Goal: Task Accomplishment & Management: Complete application form

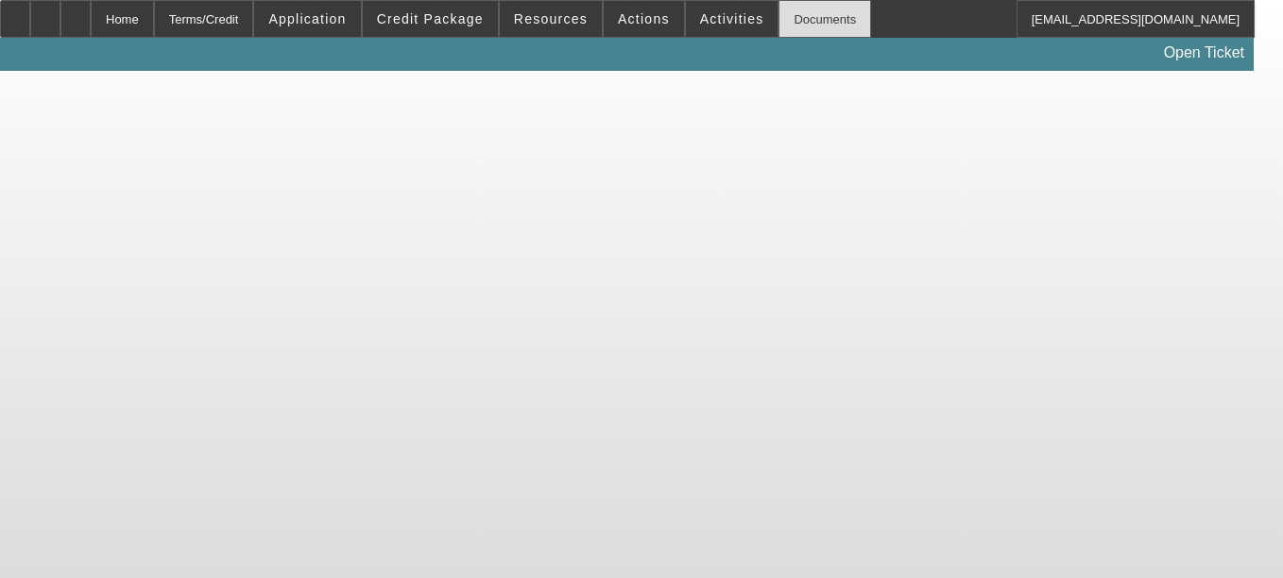
click at [796, 23] on div "Documents" at bounding box center [825, 19] width 93 height 38
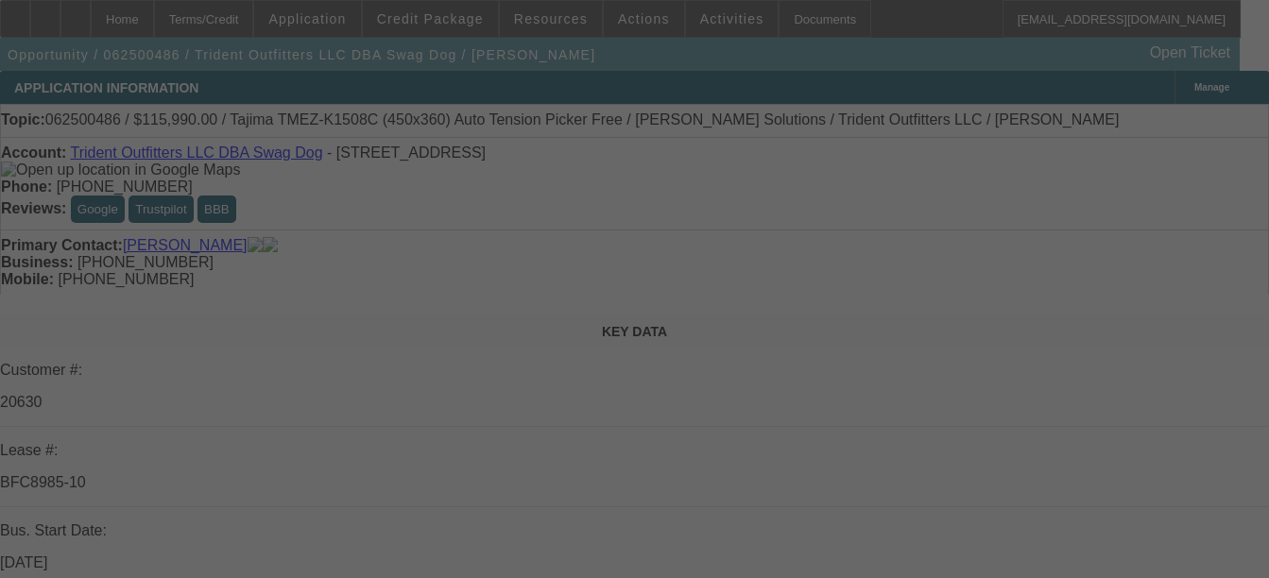
select select "0"
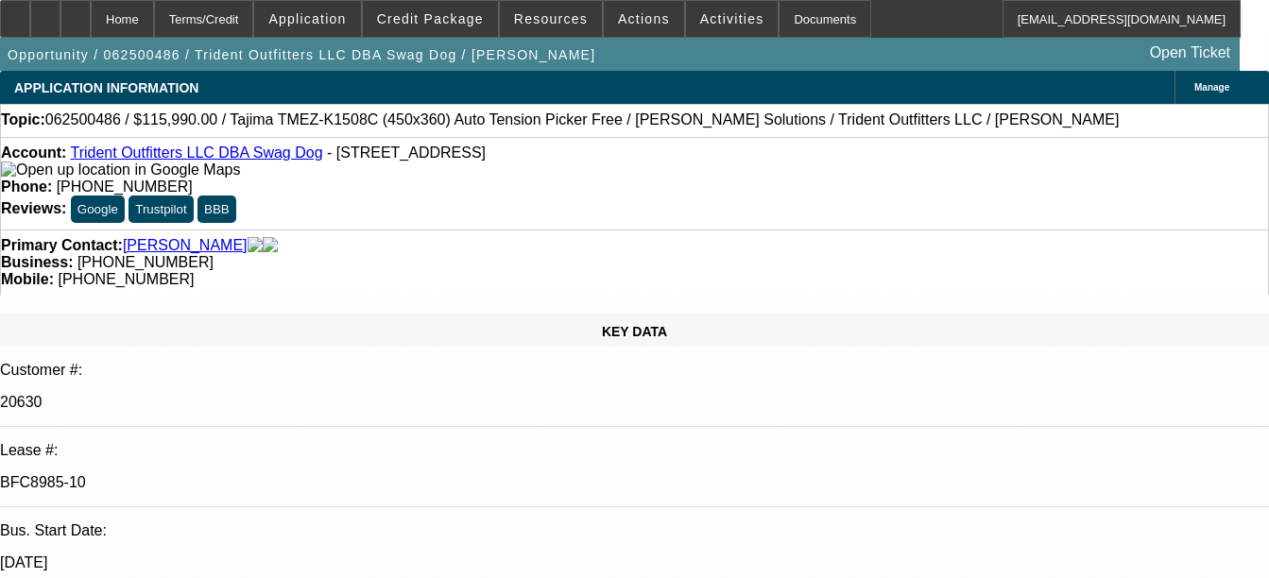
select select "2"
select select "0"
select select "2"
select select "0"
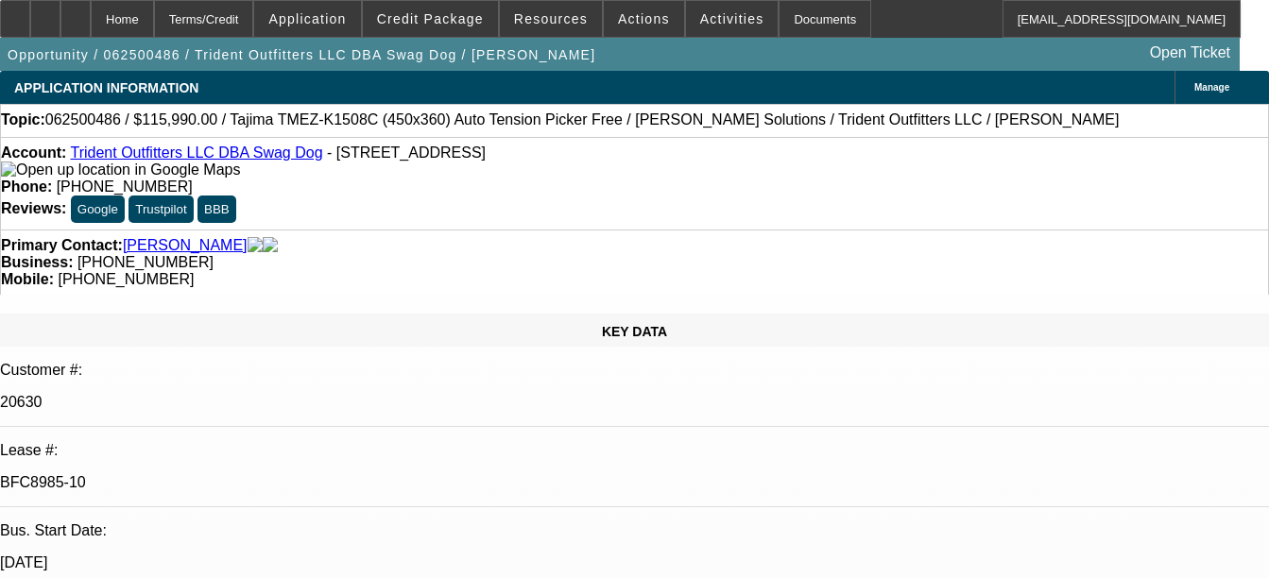
select select "2"
select select "0"
select select "2"
select select "0"
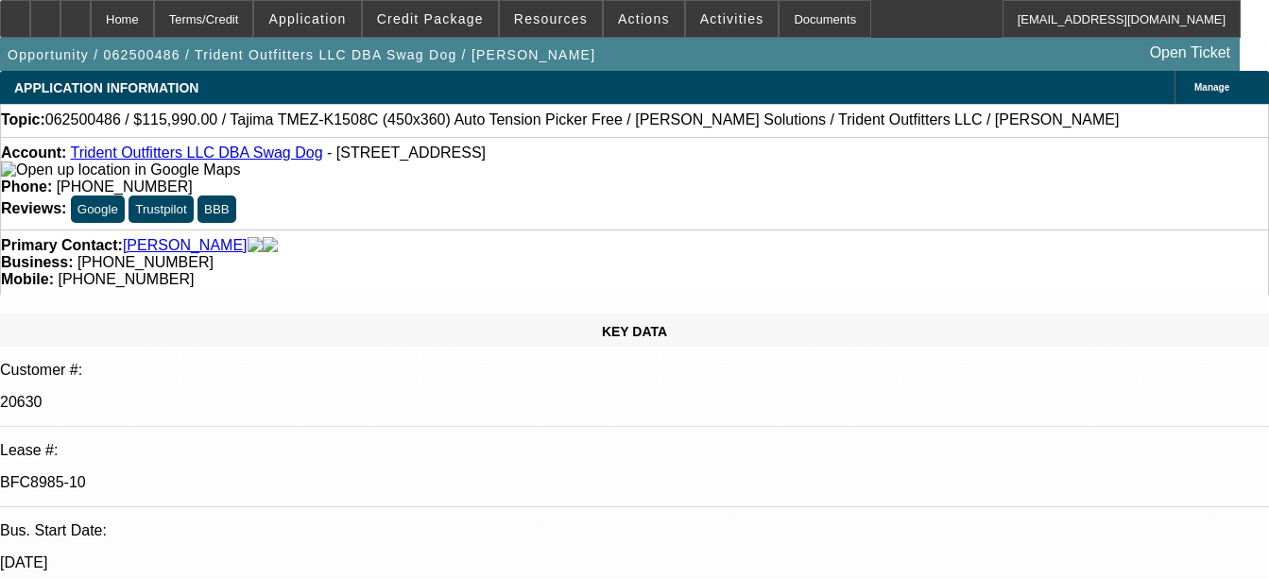
select select "2"
select select "0"
select select "2"
select select "0"
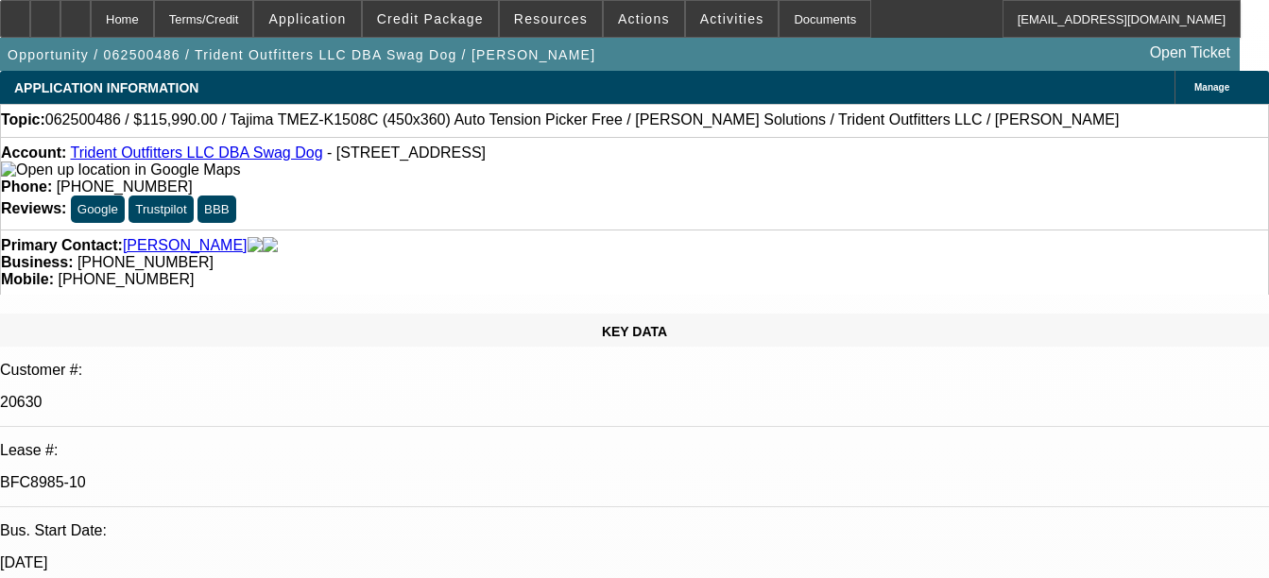
select select "0"
select select "2"
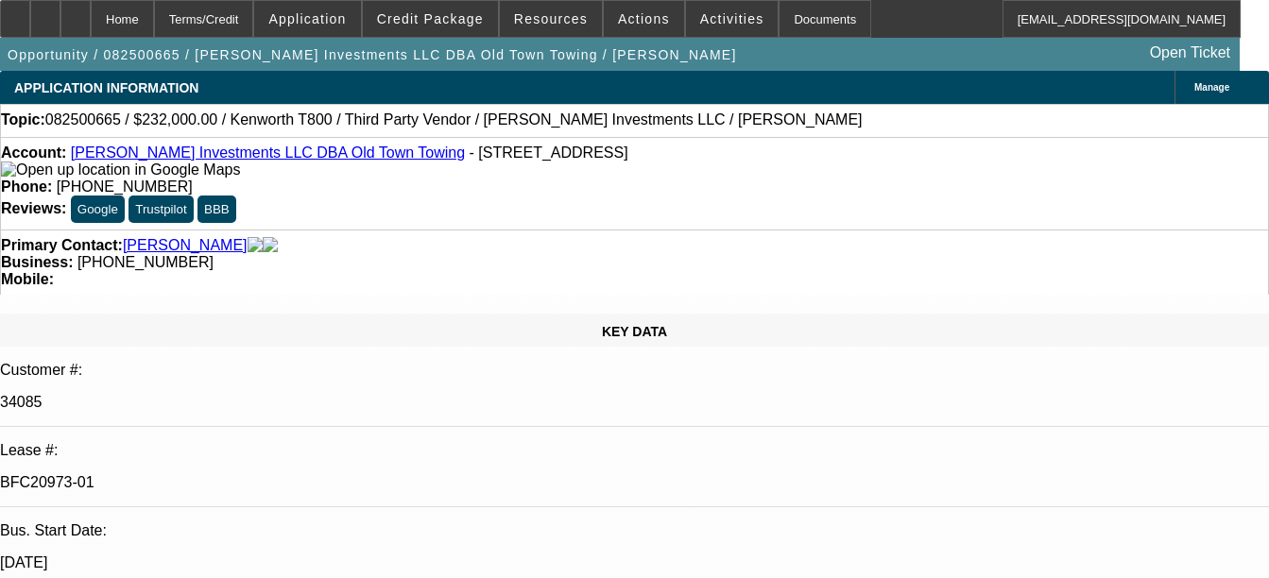
select select "0"
select select "0.1"
select select "0"
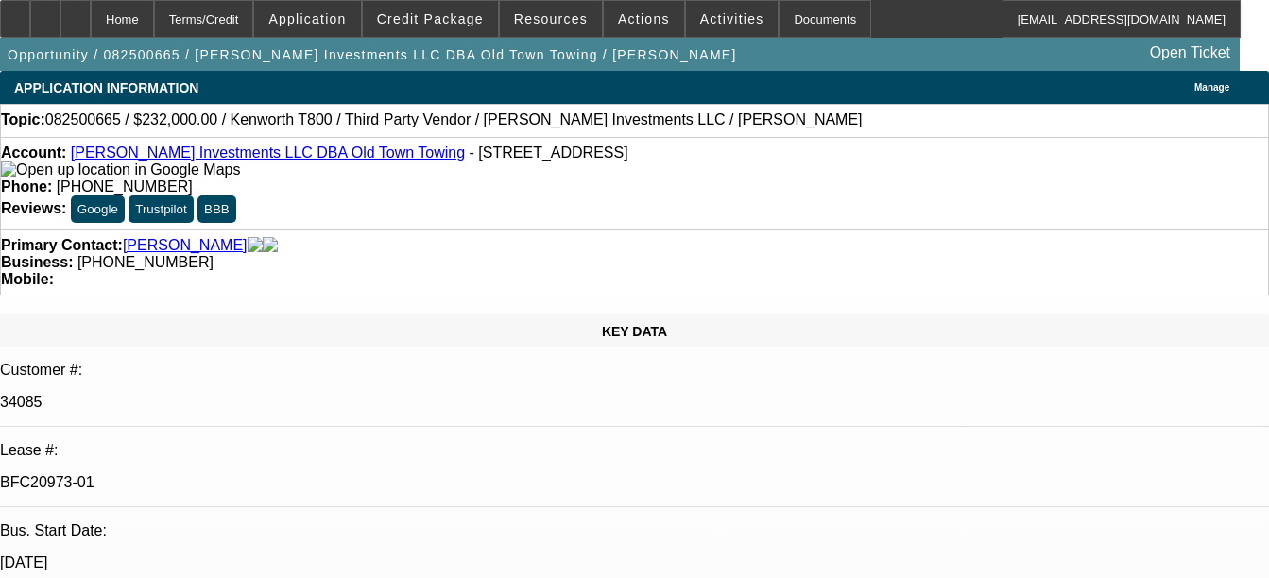
select select "0.1"
select select "0"
select select "0.1"
select select "0"
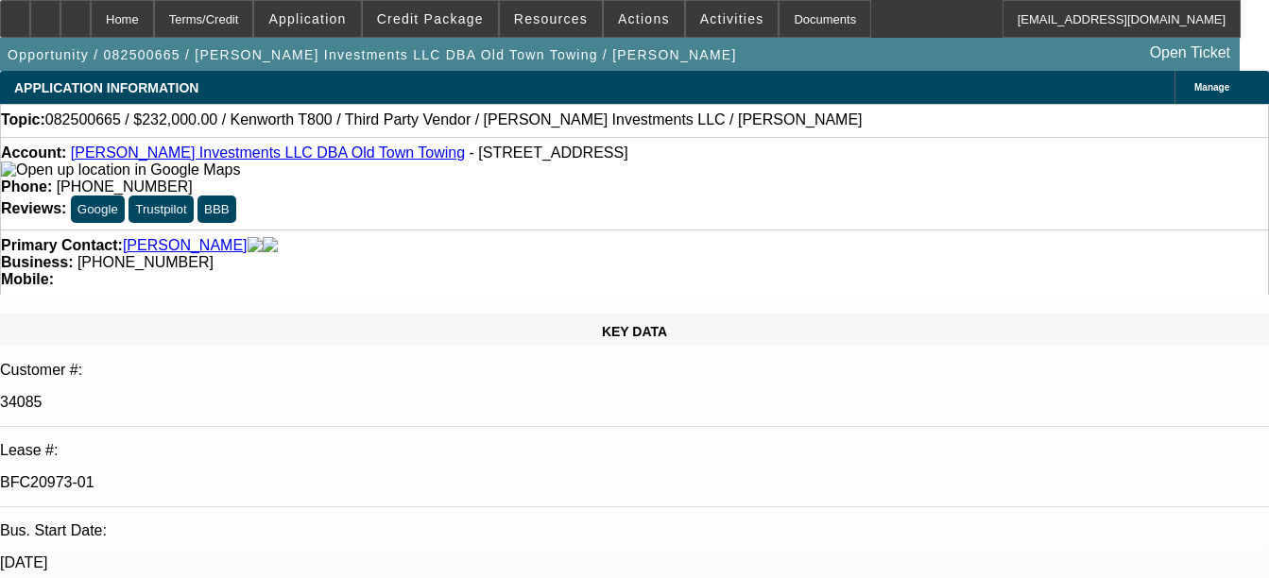
select select "0"
select select "0.1"
select select "1"
select select "2"
select select "4"
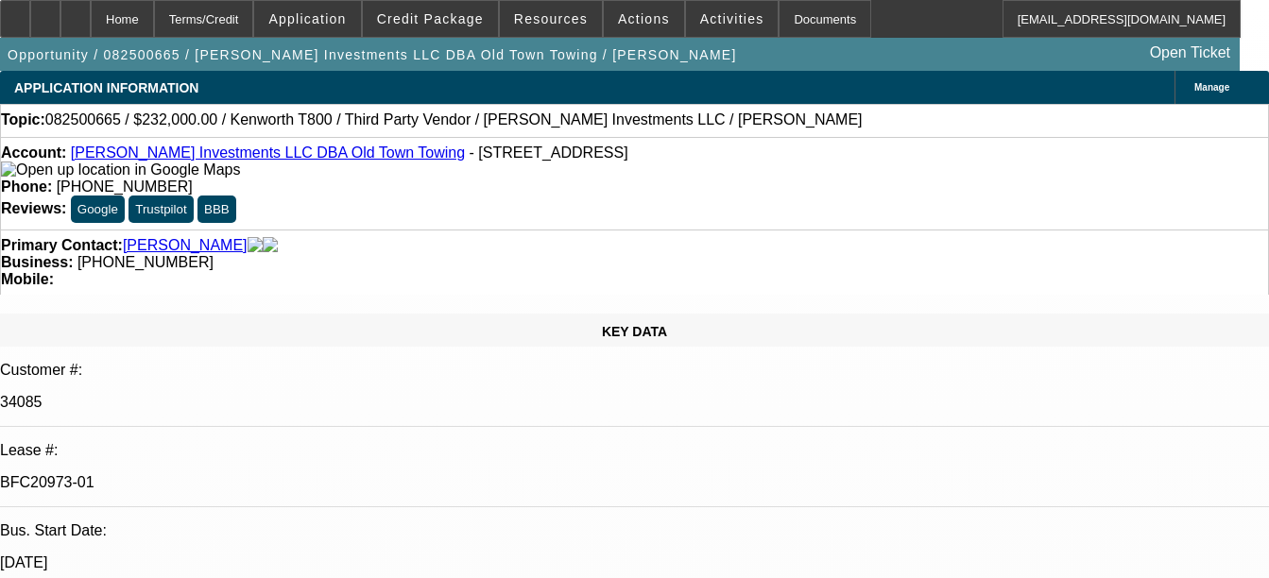
select select "1"
select select "2"
select select "4"
select select "1"
select select "2"
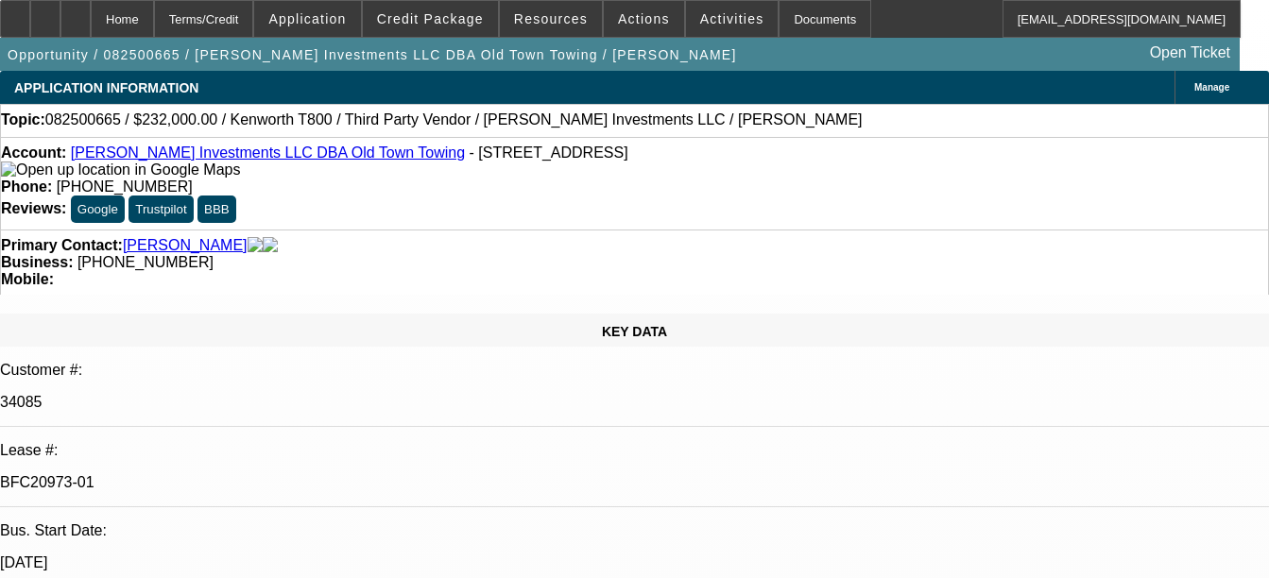
select select "4"
select select "1"
select select "4"
click at [791, 21] on div "Documents" at bounding box center [825, 19] width 93 height 38
